Goal: Information Seeking & Learning: Learn about a topic

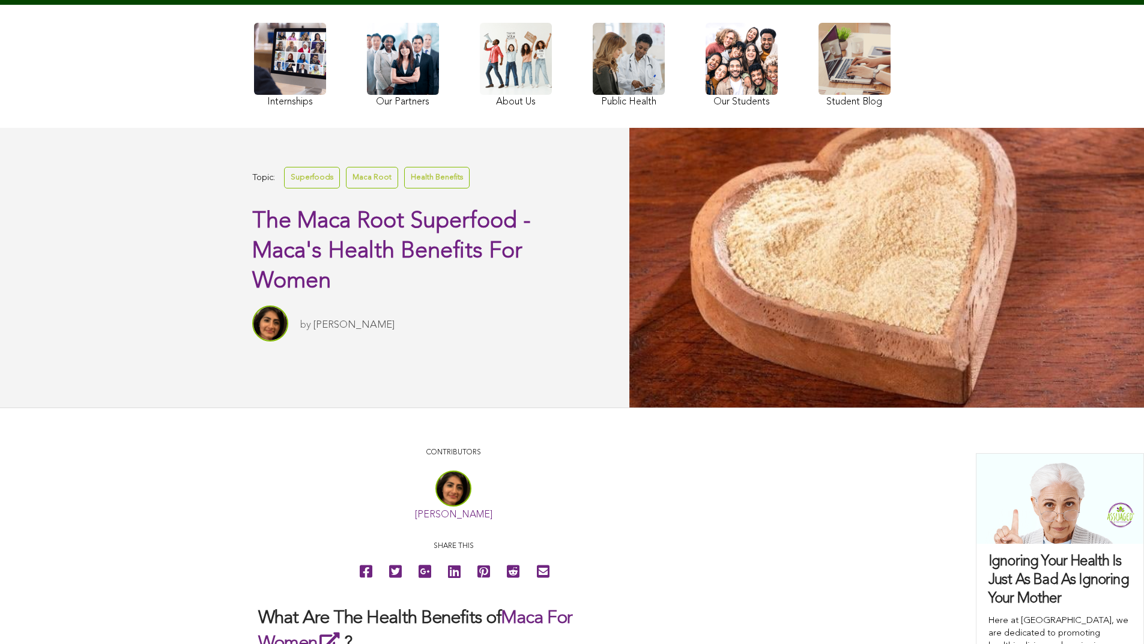
scroll to position [123, 0]
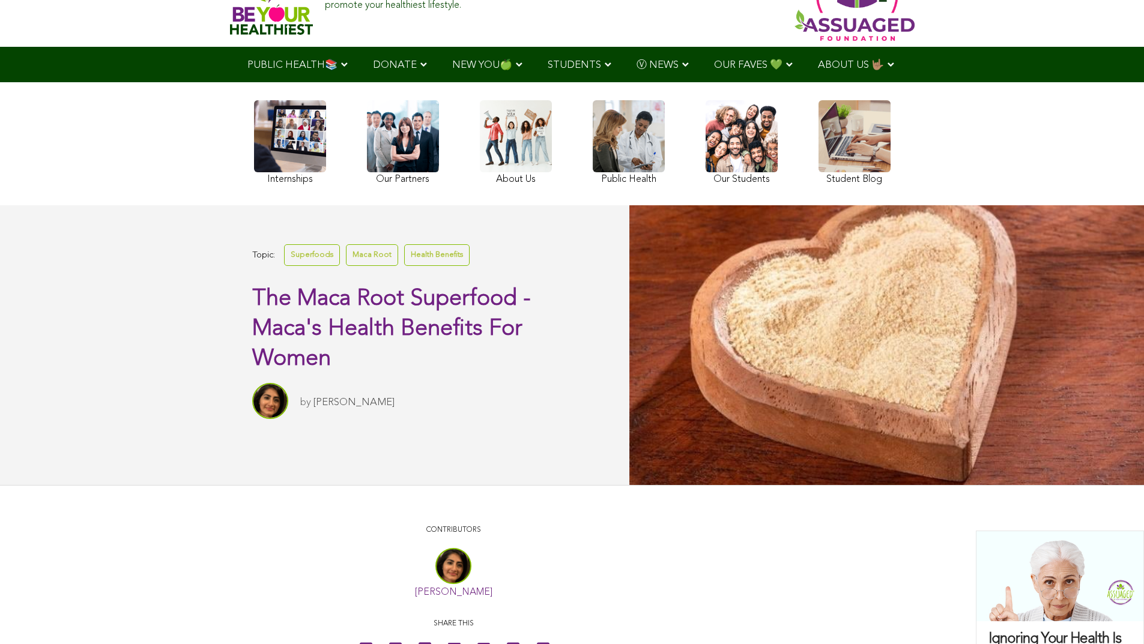
click at [706, 188] on link at bounding box center [742, 144] width 72 height 88
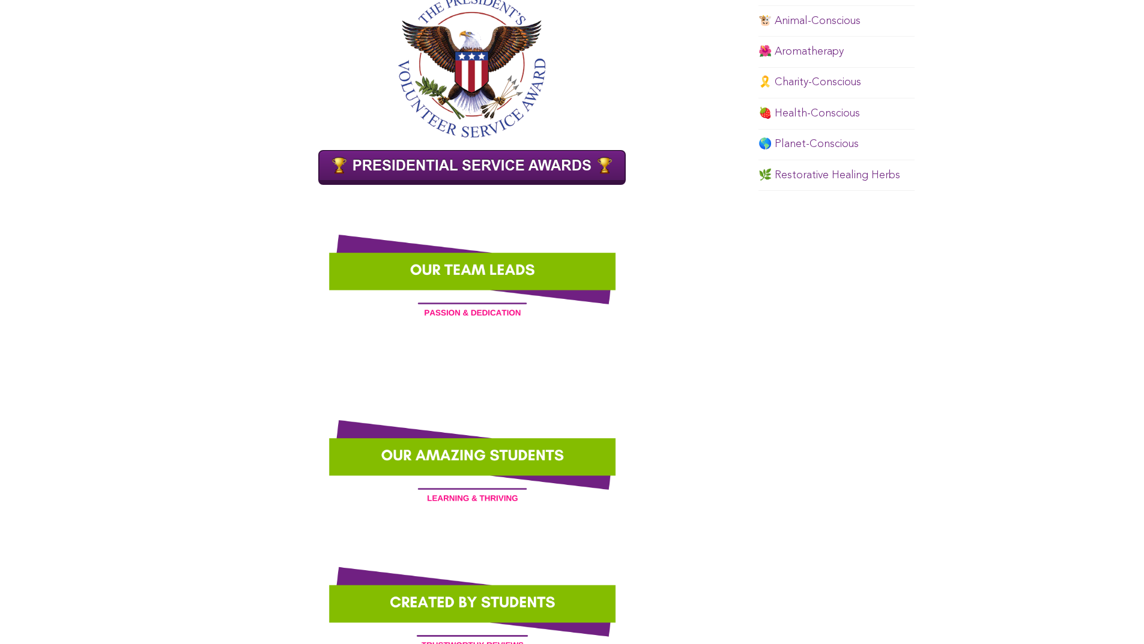
scroll to position [809, 0]
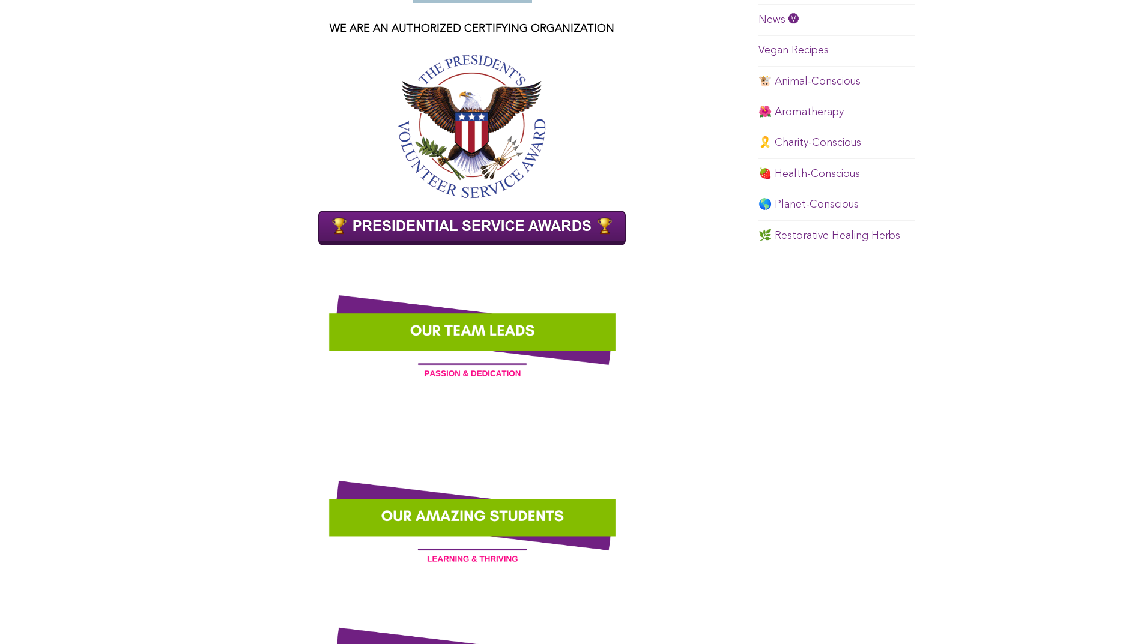
click at [398, 161] on img at bounding box center [472, 127] width 149 height 144
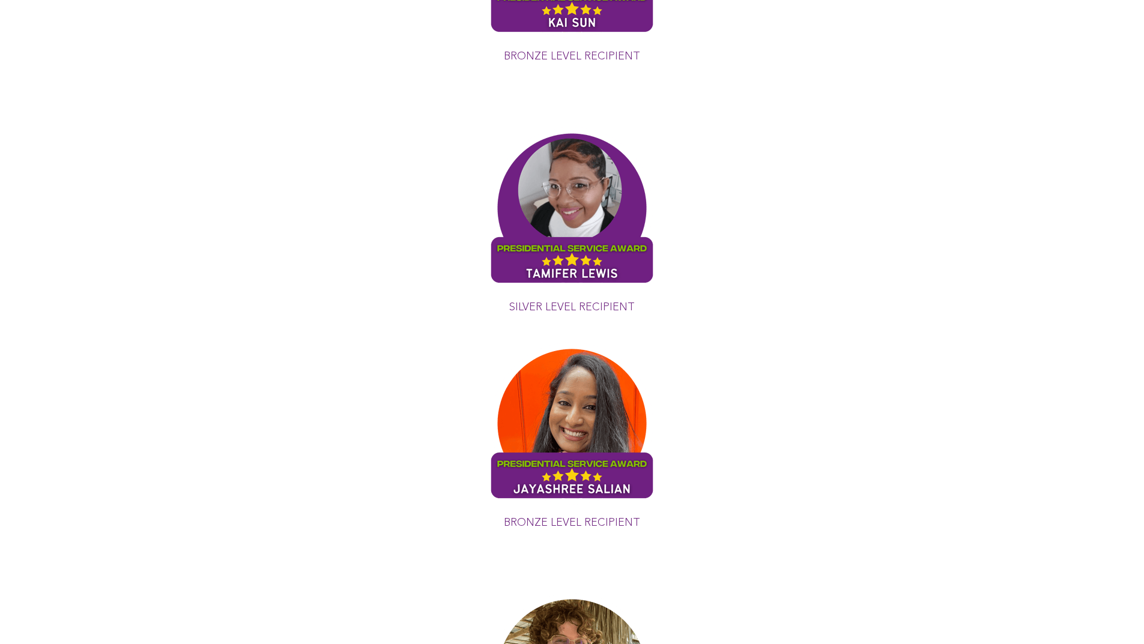
scroll to position [1555, 0]
